Goal: Information Seeking & Learning: Find contact information

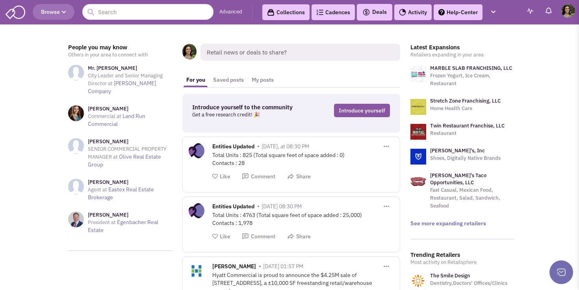
click at [54, 19] on button "Browse" at bounding box center [54, 12] width 42 height 16
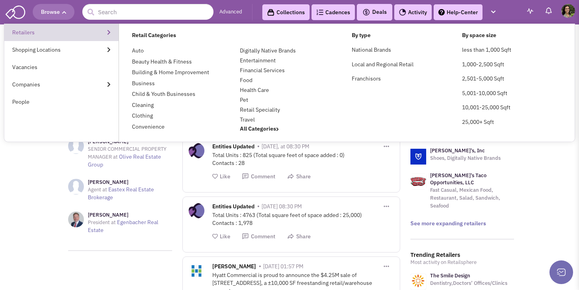
click at [60, 37] on link "Retailers" at bounding box center [61, 32] width 114 height 17
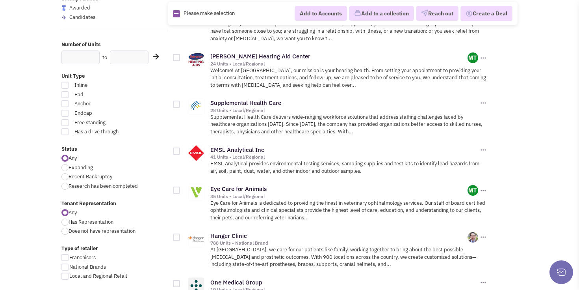
scroll to position [157, 0]
click at [65, 163] on div "Any Expanding Recent Bankruptcy Research has been completed" at bounding box center [114, 172] width 117 height 37
click at [66, 166] on div at bounding box center [64, 167] width 7 height 7
click at [69, 166] on input "Expanding" at bounding box center [71, 167] width 5 height 5
radio input "true"
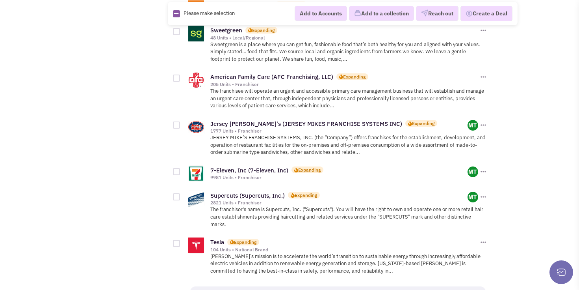
scroll to position [1042, 0]
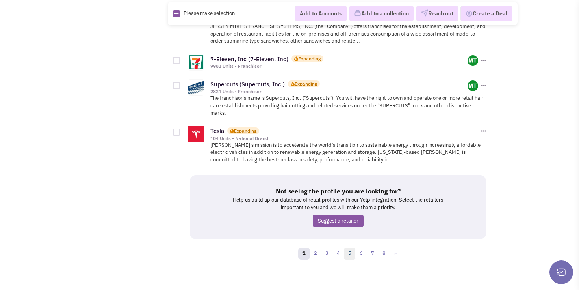
click at [351, 249] on link "5" at bounding box center [350, 253] width 12 height 12
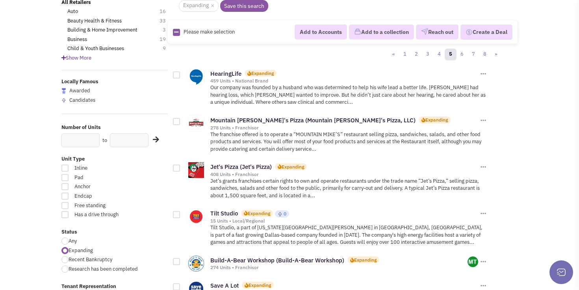
scroll to position [77, 0]
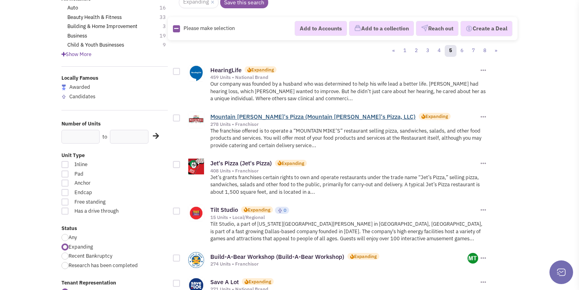
click at [256, 114] on link "Mountain Mike's Pizza (Mountain Mike's Pizza, LLC)" at bounding box center [312, 116] width 205 height 7
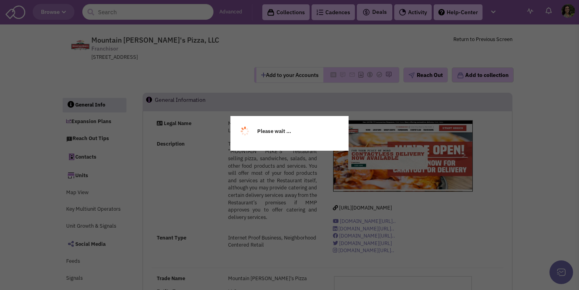
scroll to position [11310, 0]
select select
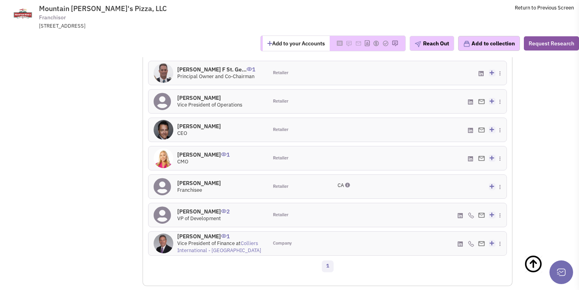
scroll to position [877, 0]
click at [502, 203] on icon at bounding box center [504, 205] width 4 height 5
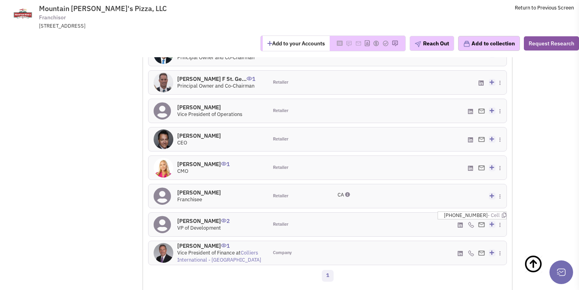
scroll to position [861, 0]
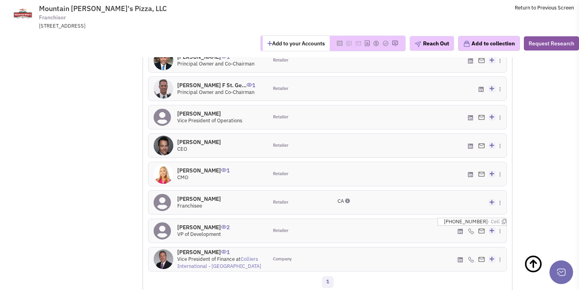
drag, startPoint x: 186, startPoint y: 191, endPoint x: 225, endPoint y: 194, distance: 39.2
type textarea "[PERSON_NAME]"
click at [225, 223] on h4 "[PERSON_NAME] 2" at bounding box center [203, 226] width 52 height 7
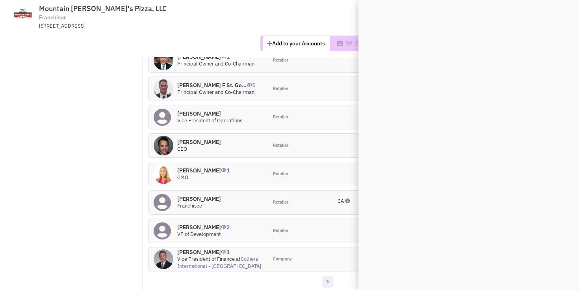
copy h4 "[PERSON_NAME]"
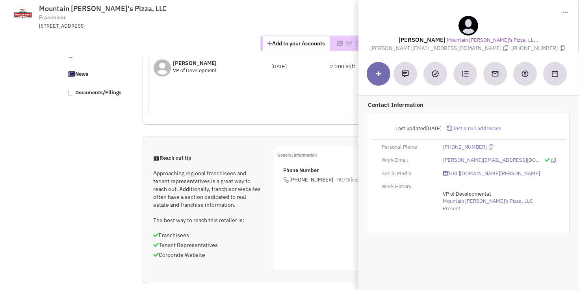
scroll to position [407, 0]
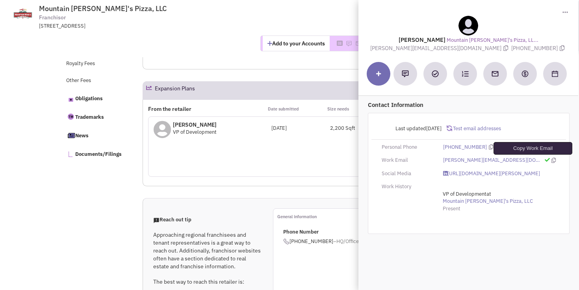
click at [552, 158] on icon at bounding box center [554, 160] width 4 height 5
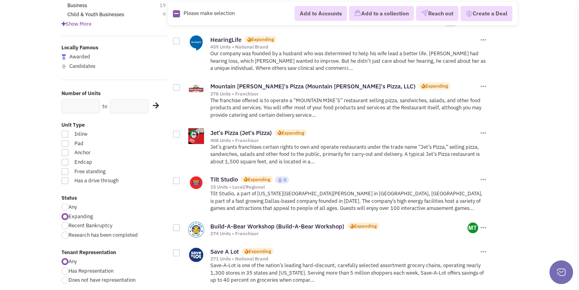
scroll to position [112, 0]
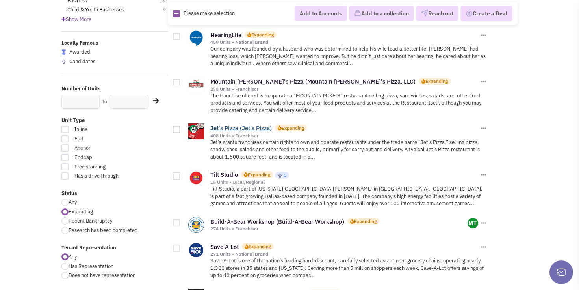
click at [227, 126] on link "Jet's Pizza (Jet's Pizza)" at bounding box center [240, 127] width 61 height 7
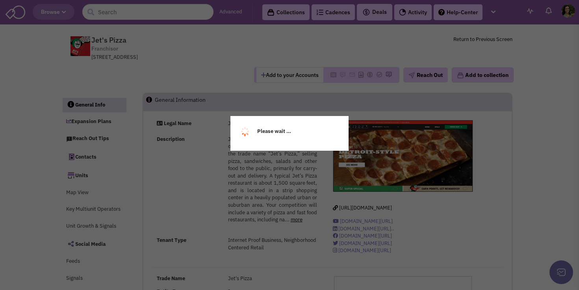
scroll to position [11310, 0]
select select
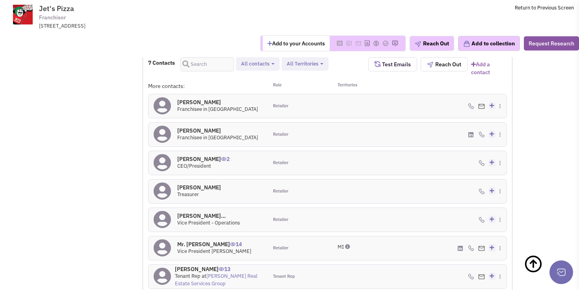
scroll to position [719, 0]
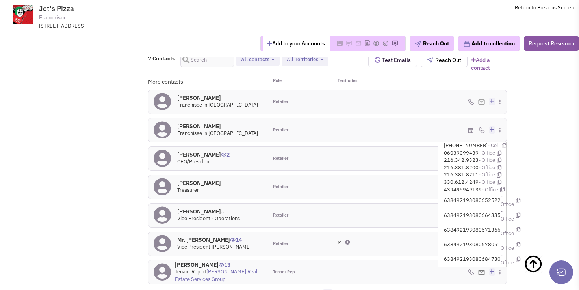
click at [415, 232] on div "[PHONE_NUMBER] - Office Add to my contacts" at bounding box center [446, 244] width 119 height 24
click at [430, 260] on div "[PHONE_NUMBER] - Cell 06039099439 Add to my contacts" at bounding box center [446, 272] width 119 height 24
click at [446, 270] on div "7 Contacts Retailer contacts Tenant representatives Site selection decision mak…" at bounding box center [327, 181] width 359 height 256
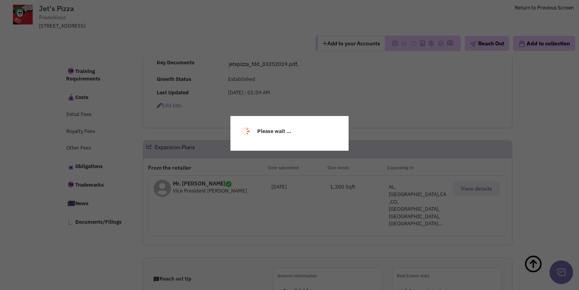
scroll to position [331, 0]
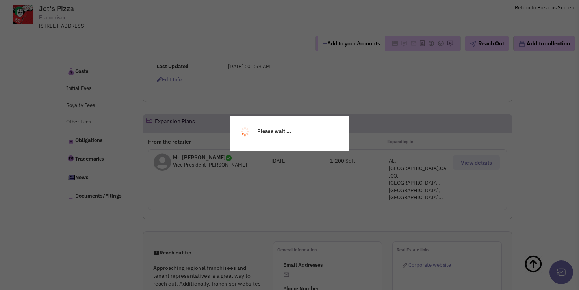
select select
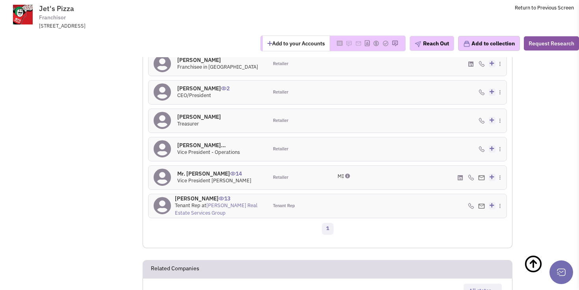
scroll to position [786, 0]
click at [503, 162] on icon at bounding box center [505, 164] width 4 height 5
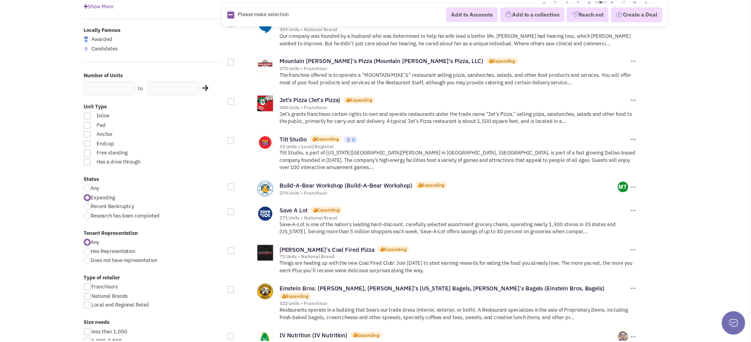
scroll to position [11357, 0]
